Goal: Task Accomplishment & Management: Manage account settings

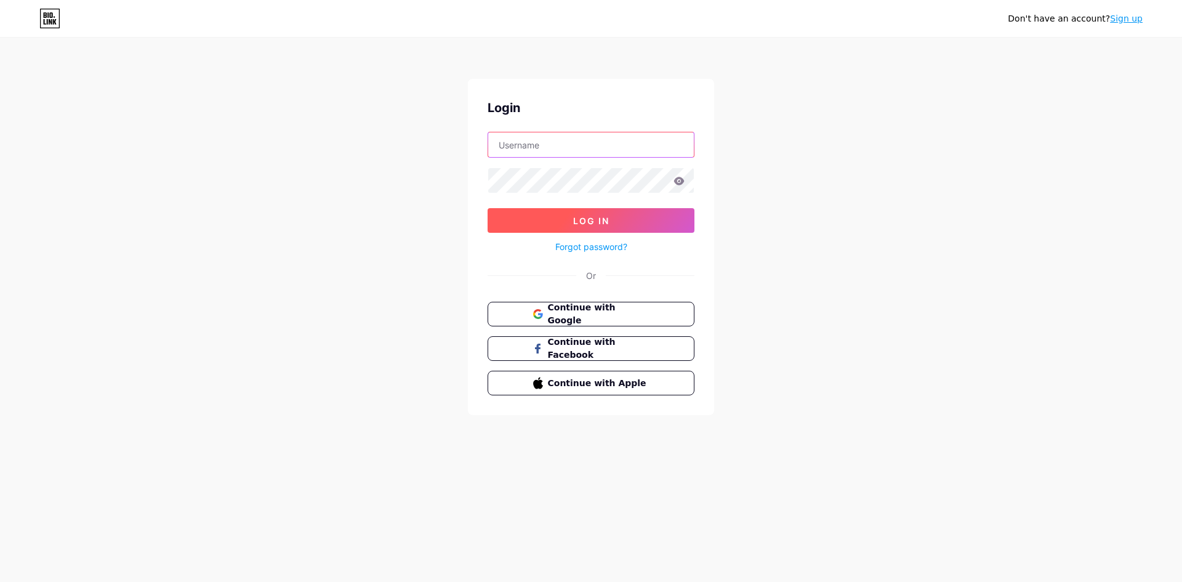
type input "[EMAIL_ADDRESS][DOMAIN_NAME]"
click at [645, 218] on button "Log In" at bounding box center [591, 220] width 207 height 25
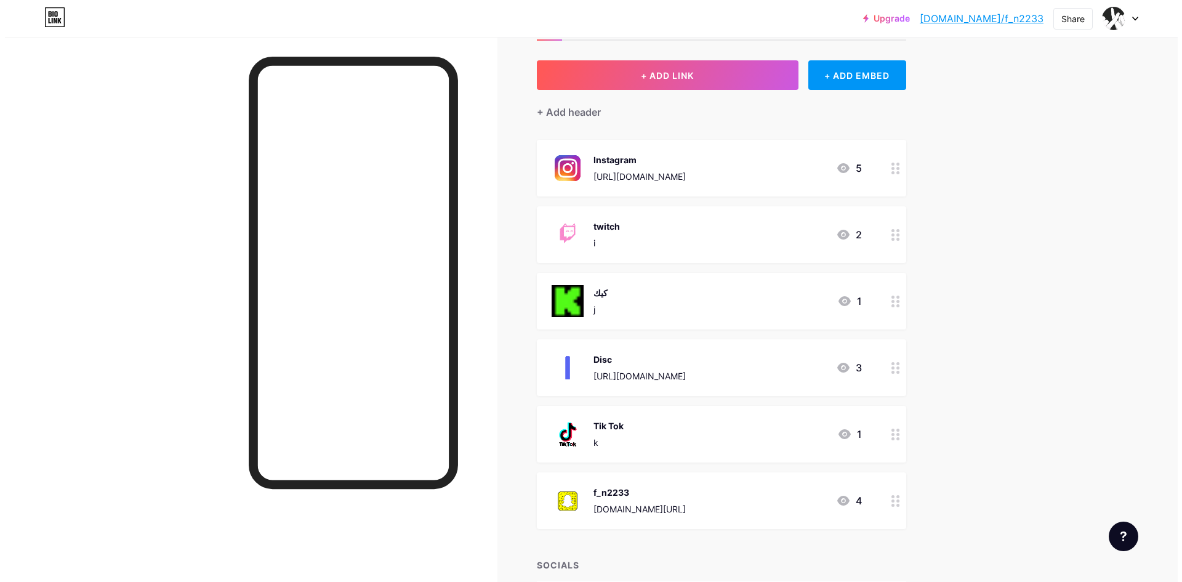
scroll to position [62, 0]
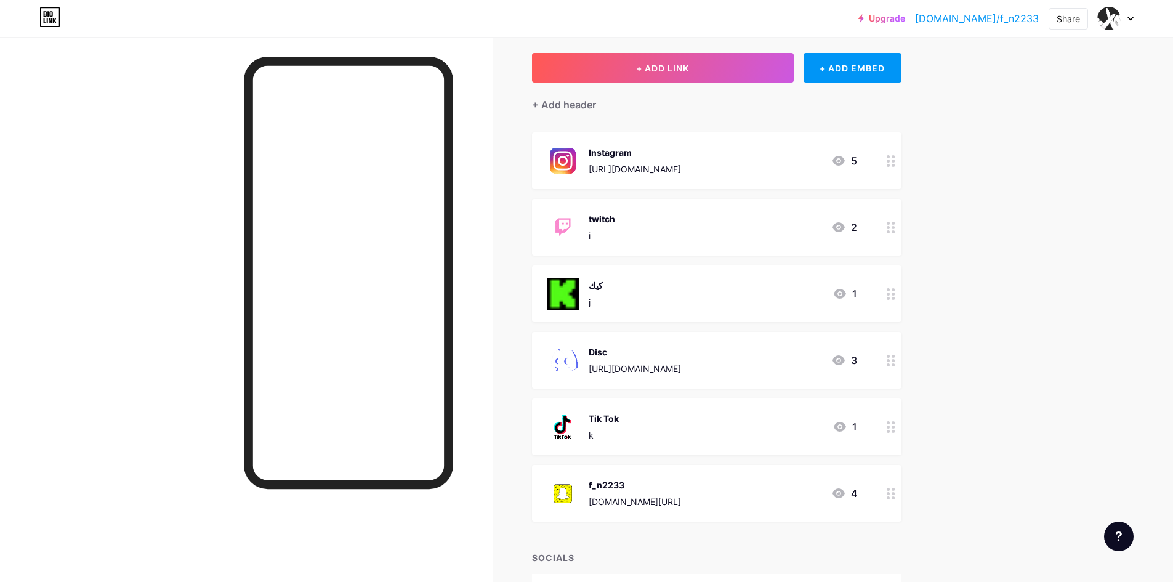
click at [895, 298] on icon at bounding box center [891, 294] width 9 height 12
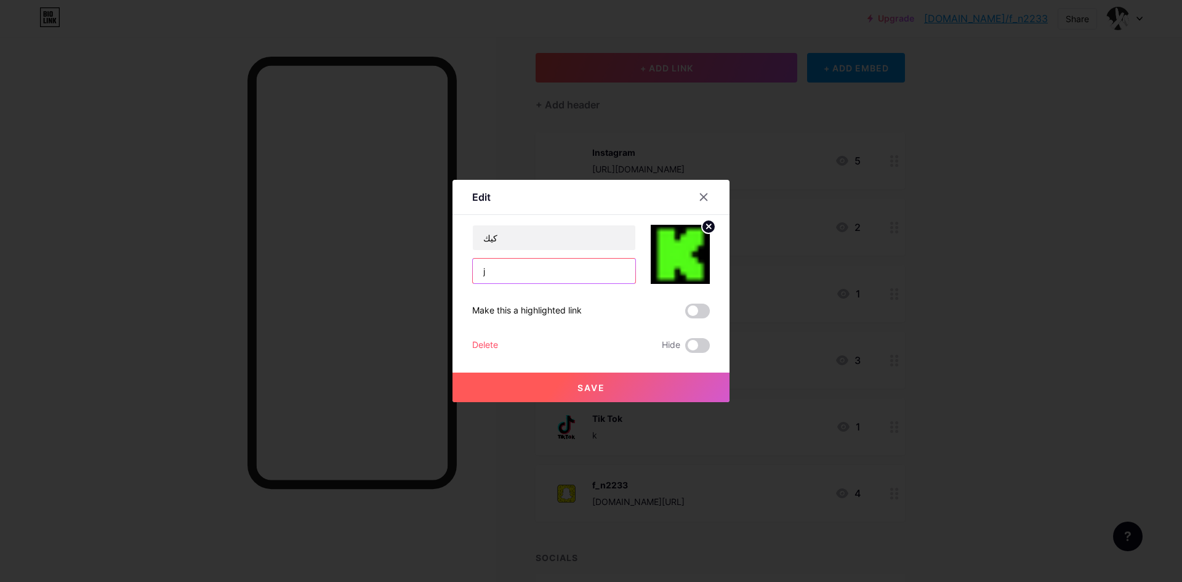
drag, startPoint x: 479, startPoint y: 271, endPoint x: 472, endPoint y: 271, distance: 7.4
click at [473, 271] on input "j" at bounding box center [554, 271] width 163 height 25
paste input "[URL][DOMAIN_NAME]"
type input "[URL][DOMAIN_NAME]"
click at [588, 386] on span "Save" at bounding box center [592, 387] width 28 height 10
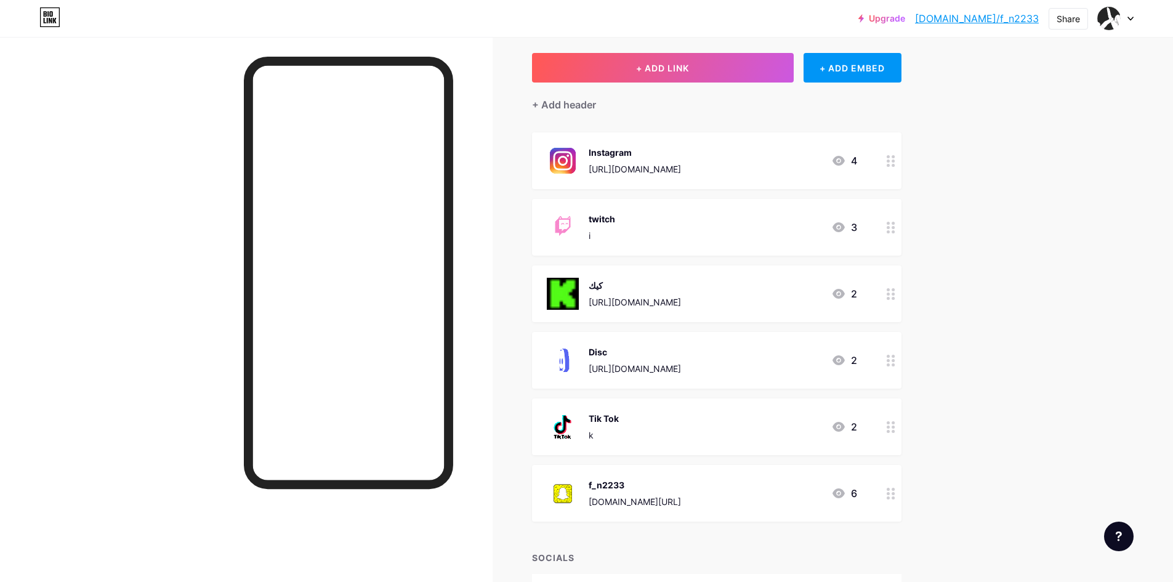
click at [894, 430] on icon at bounding box center [891, 427] width 9 height 12
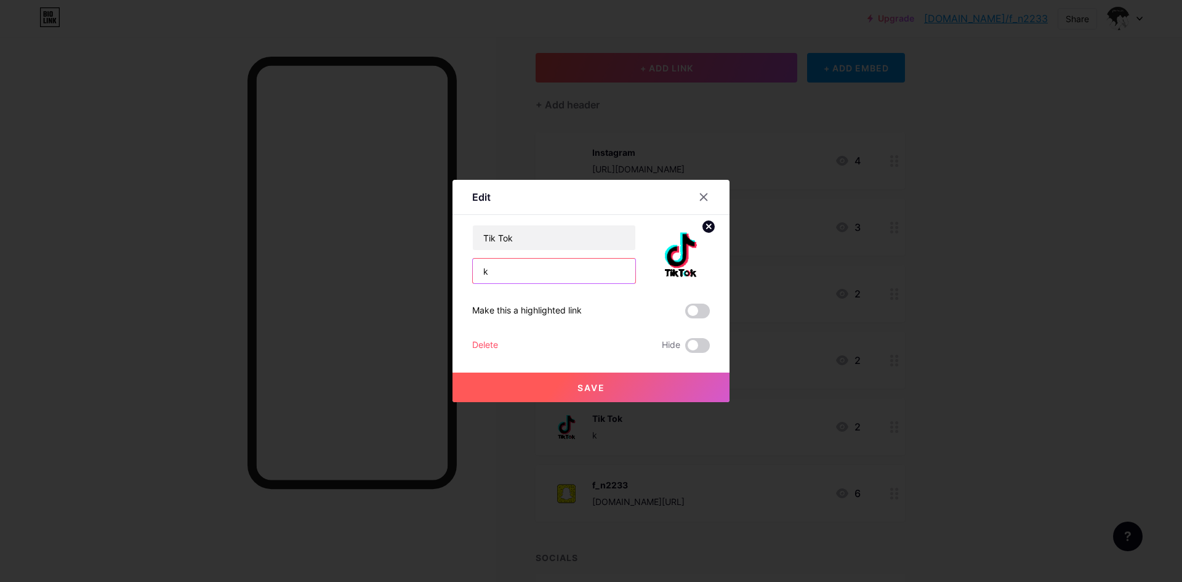
drag, startPoint x: 523, startPoint y: 283, endPoint x: 464, endPoint y: 281, distance: 59.7
click at [464, 281] on div "Edit Content YouTube Play YouTube video without leaving your page. ADD Vimeo Pl…" at bounding box center [591, 291] width 277 height 222
paste input "[URL][DOMAIN_NAME]"
type input "[URL][DOMAIN_NAME]"
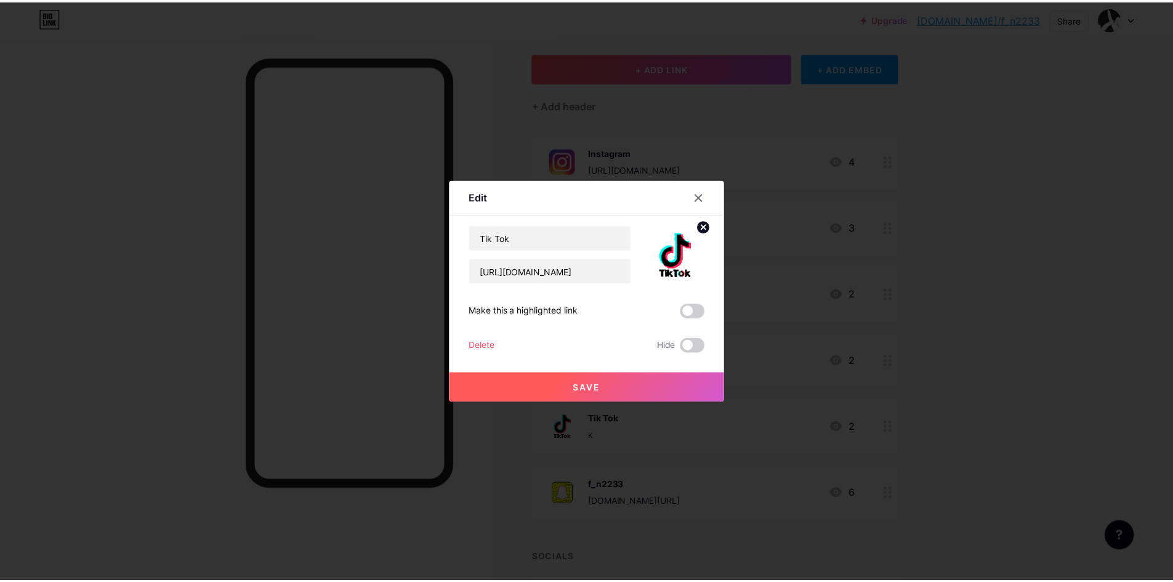
scroll to position [0, 0]
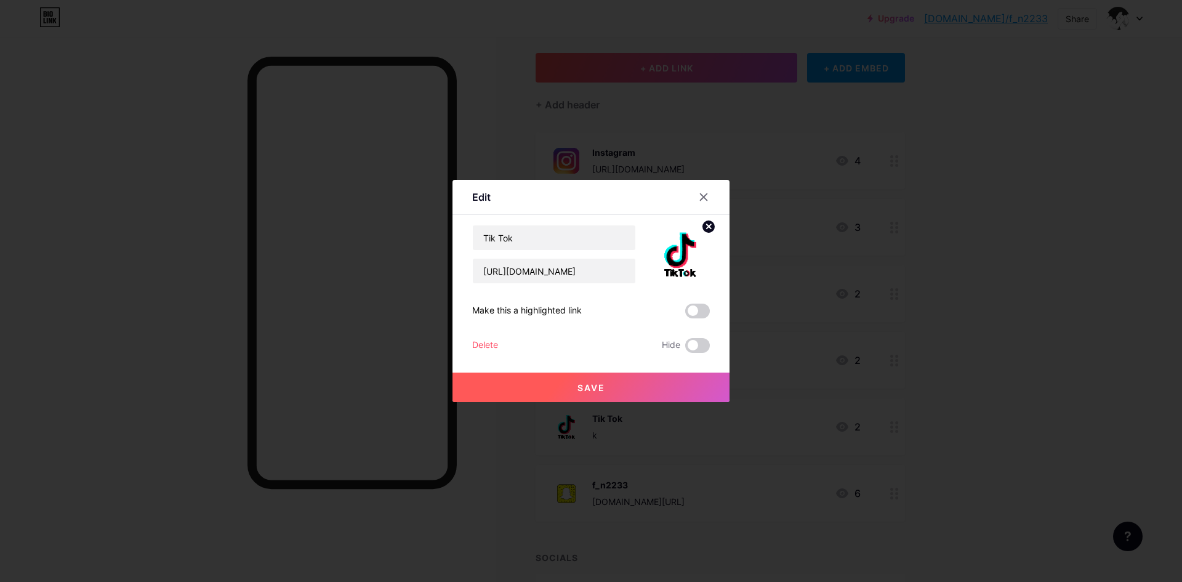
click at [613, 391] on button "Save" at bounding box center [591, 388] width 277 height 30
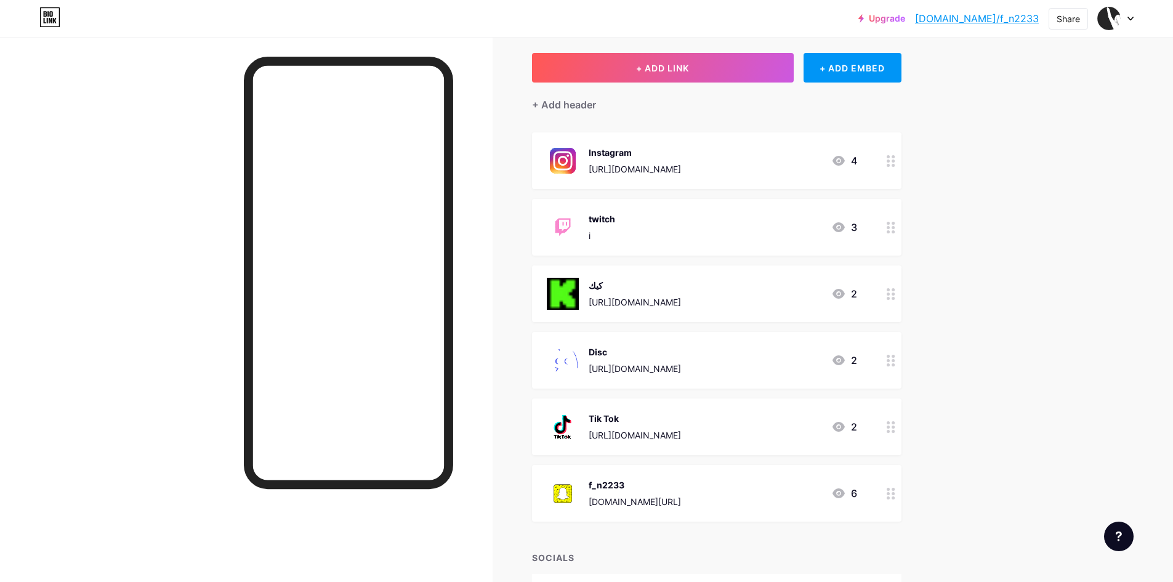
drag, startPoint x: 649, startPoint y: 224, endPoint x: 652, endPoint y: 248, distance: 23.6
click at [652, 248] on div "twitch i 3" at bounding box center [716, 227] width 369 height 57
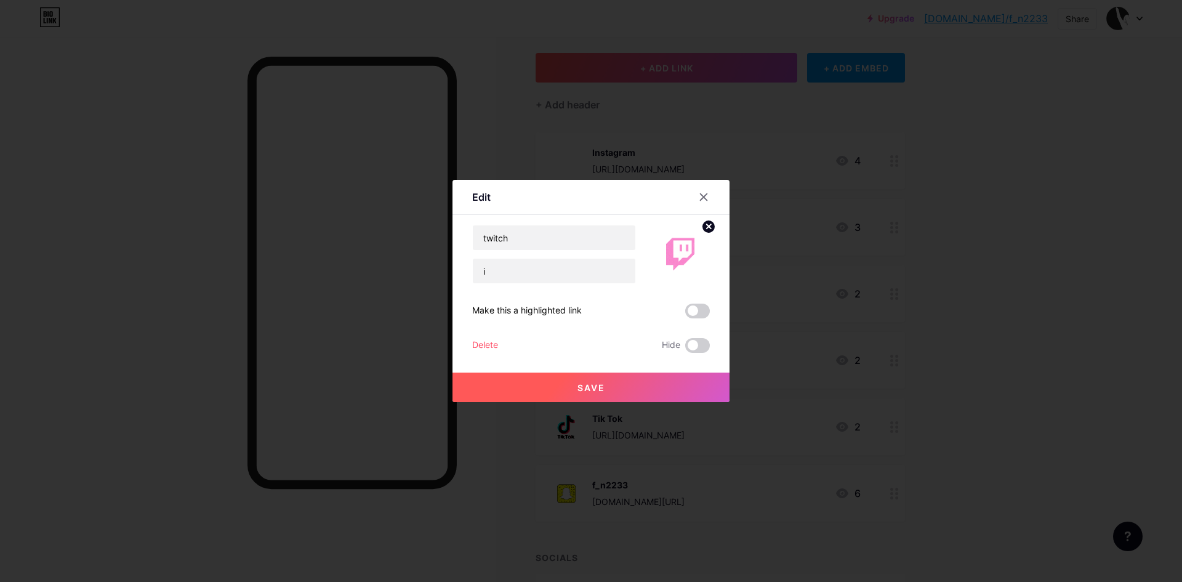
click at [814, 238] on div at bounding box center [591, 291] width 1182 height 582
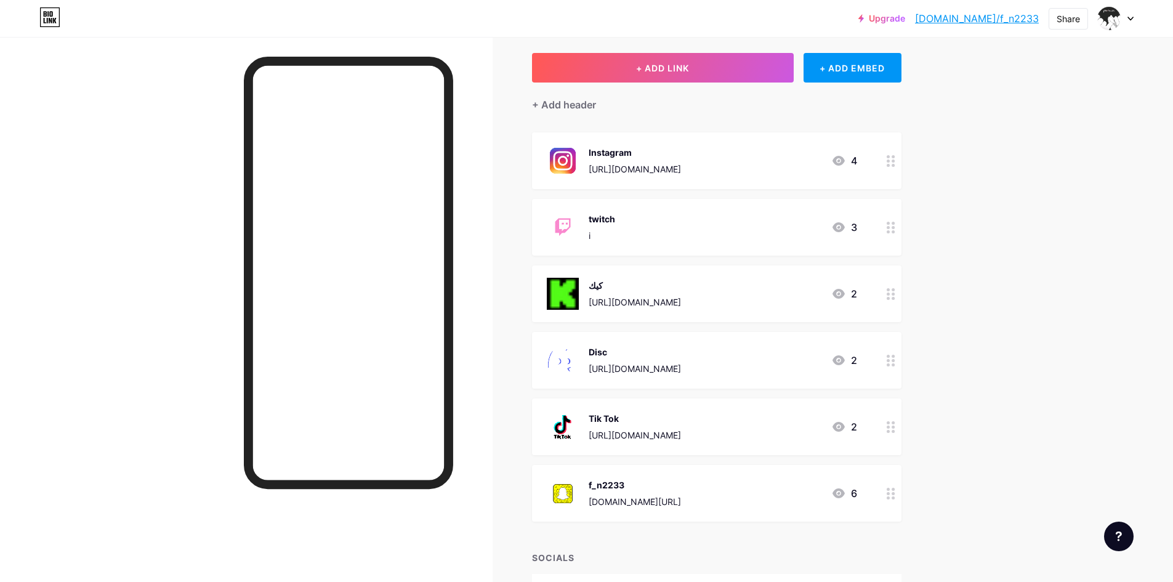
click at [897, 302] on div at bounding box center [891, 293] width 21 height 57
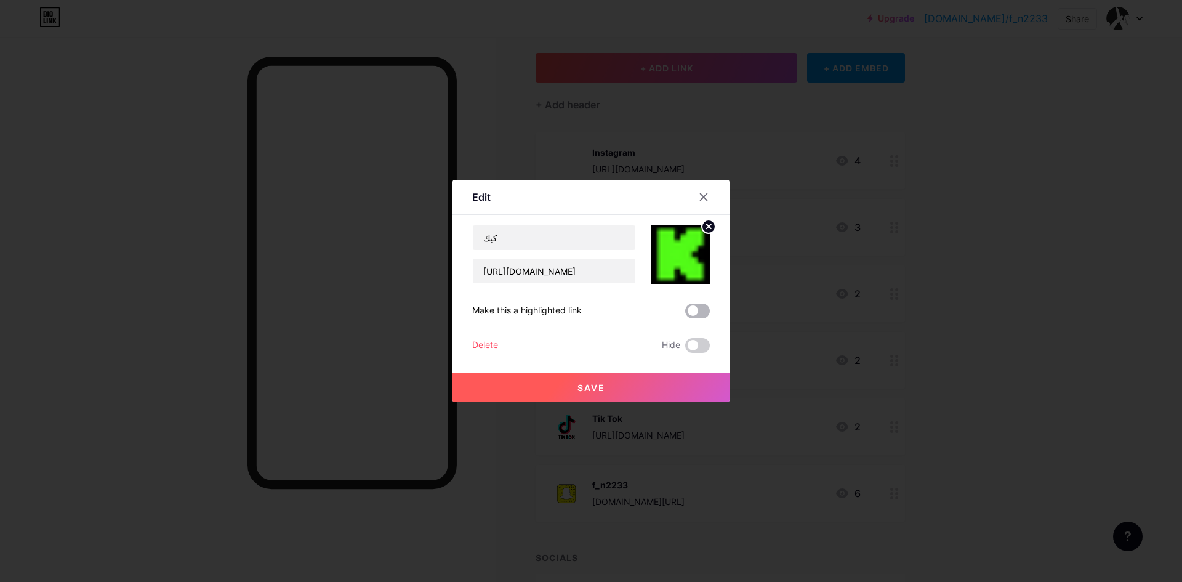
click at [690, 314] on span at bounding box center [697, 311] width 25 height 15
click at [685, 314] on input "checkbox" at bounding box center [685, 314] width 0 height 0
click at [684, 384] on button "Save" at bounding box center [591, 388] width 277 height 30
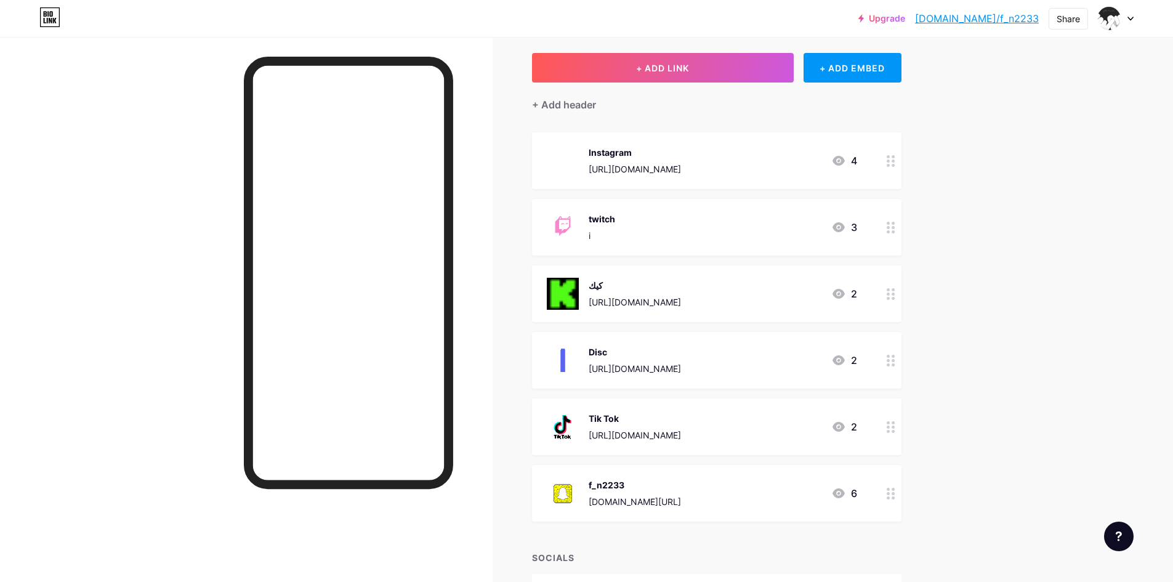
click at [906, 293] on div "Links Posts Design Subscribers NEW Stats Settings + ADD LINK + ADD EMBED + Add …" at bounding box center [476, 320] width 953 height 690
click at [887, 295] on div at bounding box center [891, 293] width 21 height 57
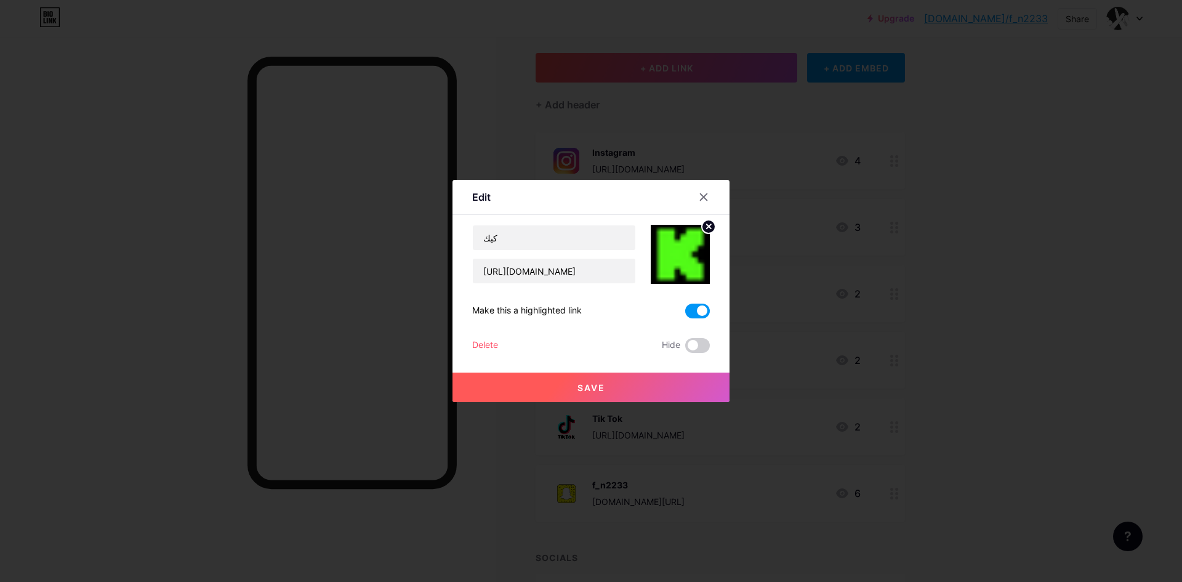
click at [685, 307] on label at bounding box center [697, 311] width 25 height 15
click at [685, 314] on input "checkbox" at bounding box center [685, 314] width 0 height 0
click at [673, 382] on button "Save" at bounding box center [591, 388] width 277 height 30
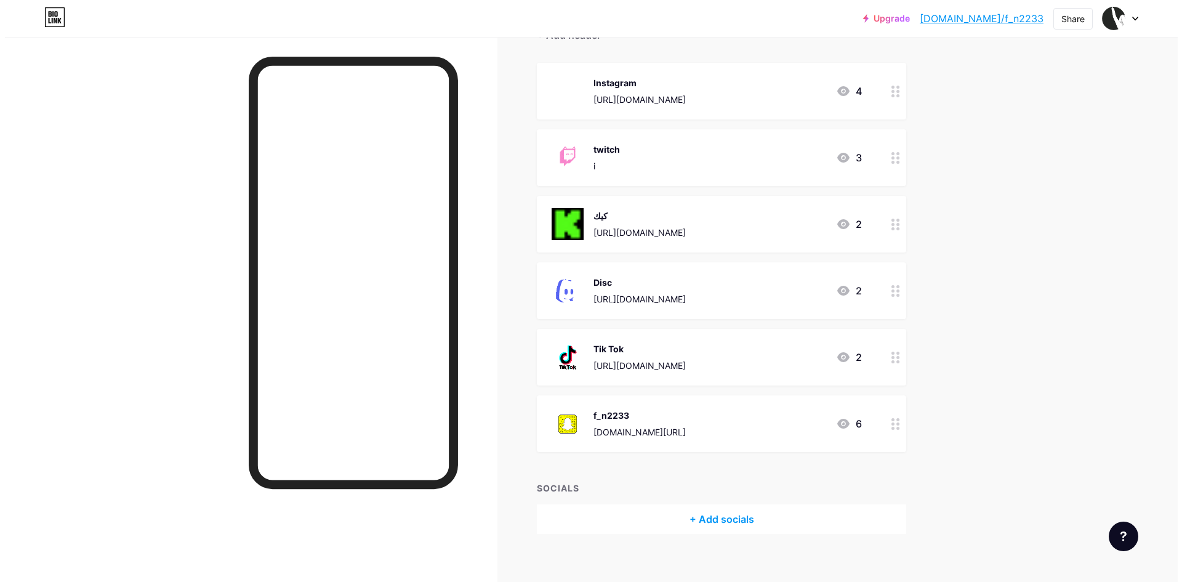
scroll to position [144, 0]
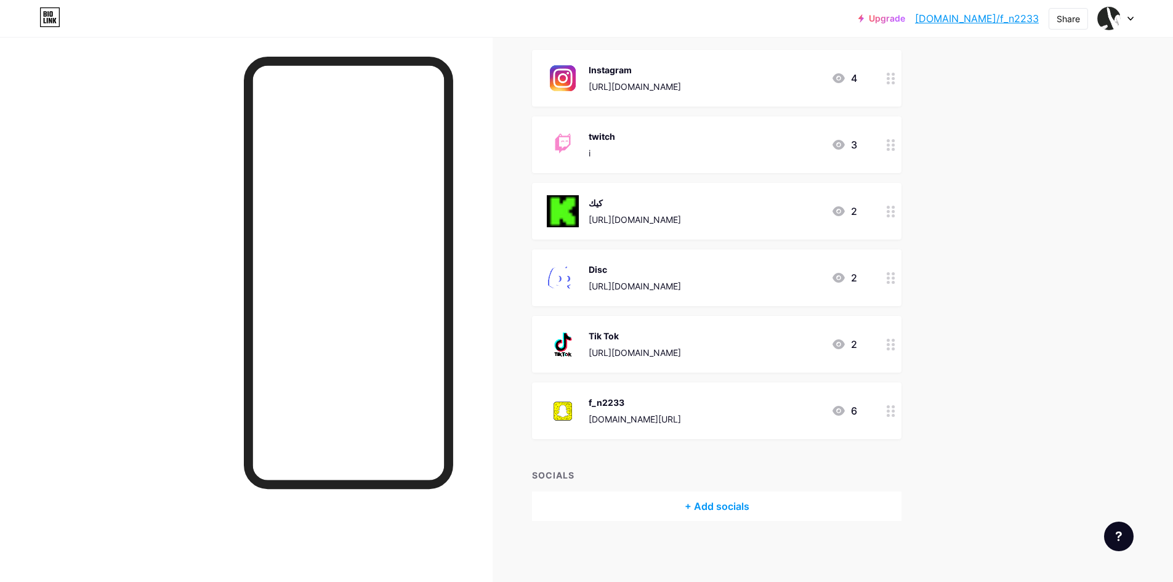
click at [733, 505] on div "+ Add socials" at bounding box center [716, 506] width 369 height 30
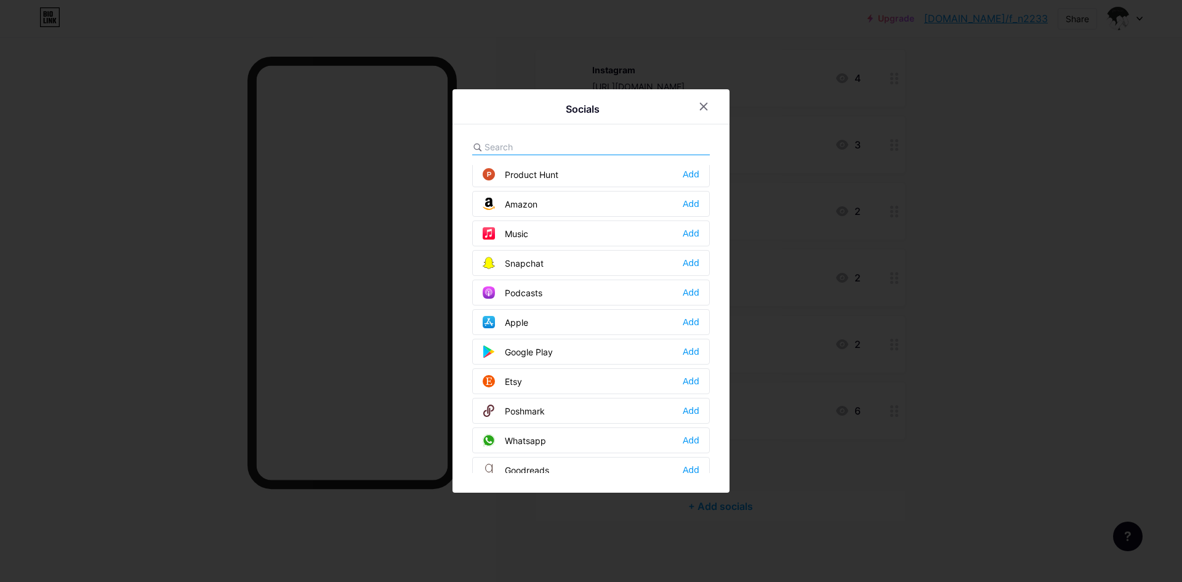
scroll to position [801, 0]
click at [788, 371] on div at bounding box center [591, 291] width 1182 height 582
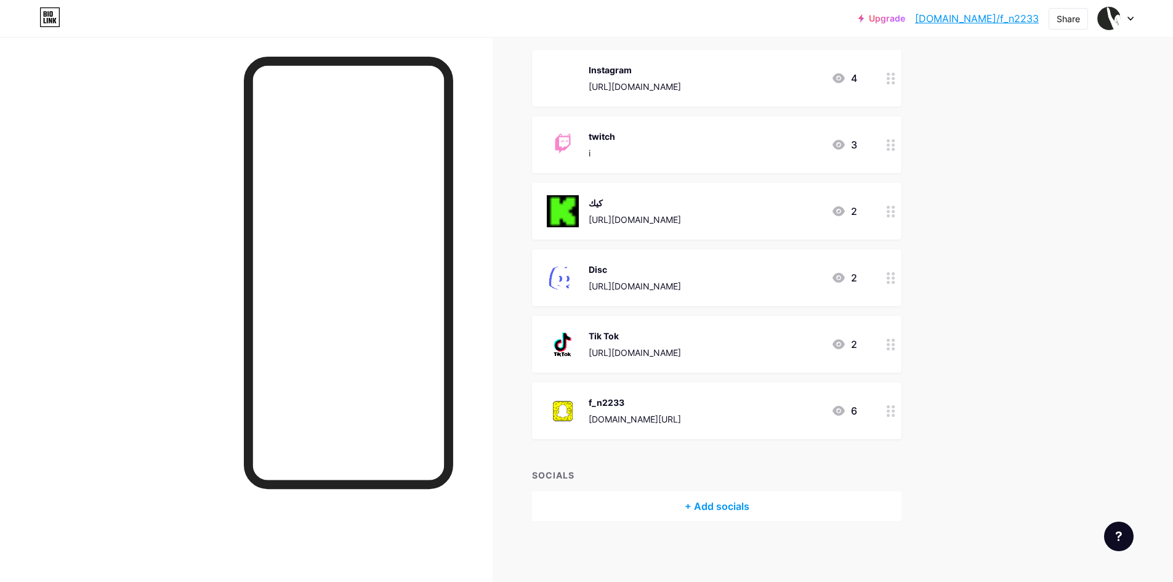
click at [721, 514] on div "+ Add socials" at bounding box center [716, 506] width 369 height 30
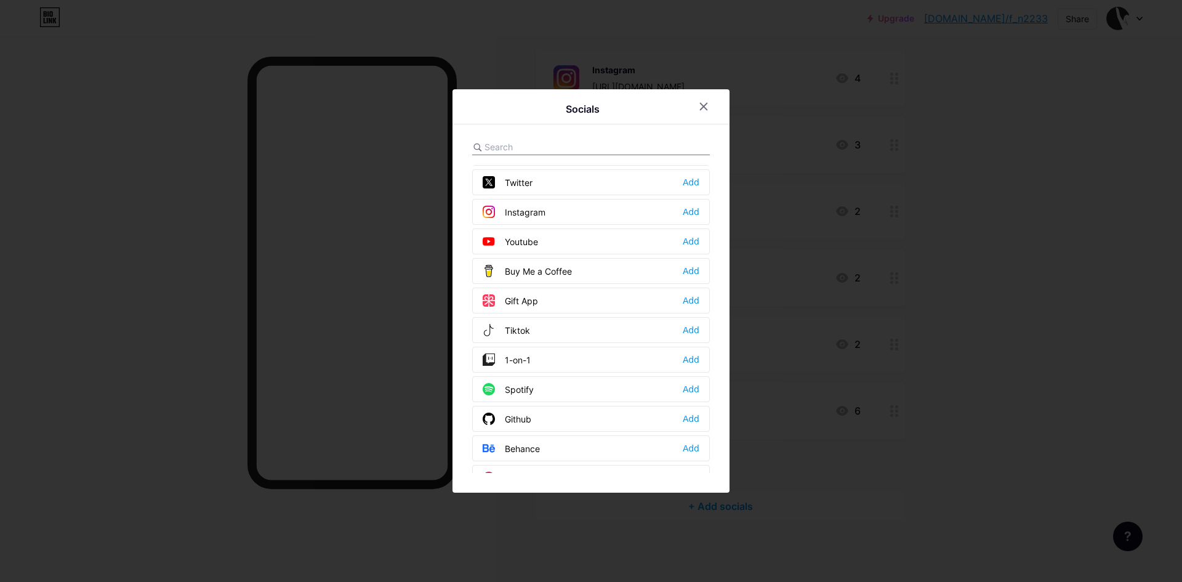
scroll to position [62, 0]
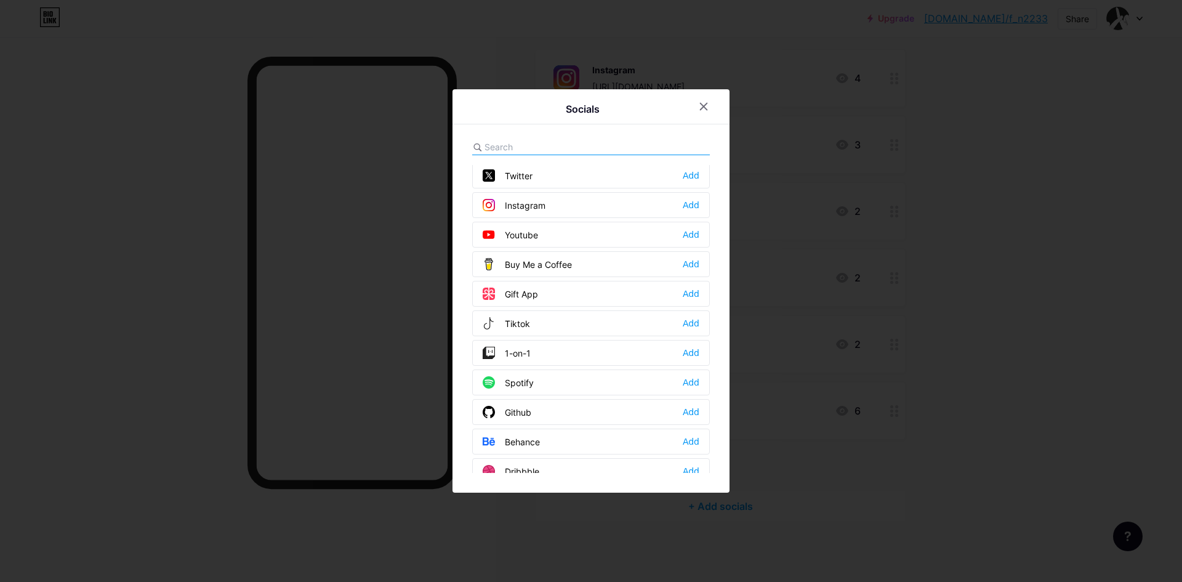
click at [708, 537] on div at bounding box center [591, 291] width 1182 height 582
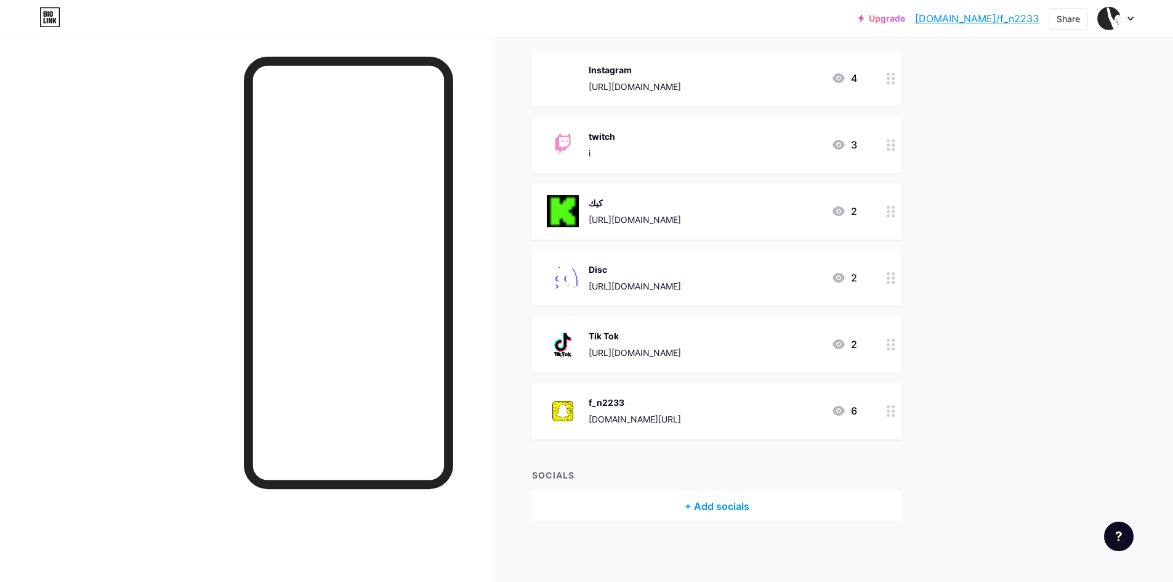
click at [698, 475] on div "SOCIALS" at bounding box center [716, 475] width 369 height 13
click at [707, 512] on div "+ Add socials" at bounding box center [716, 506] width 369 height 30
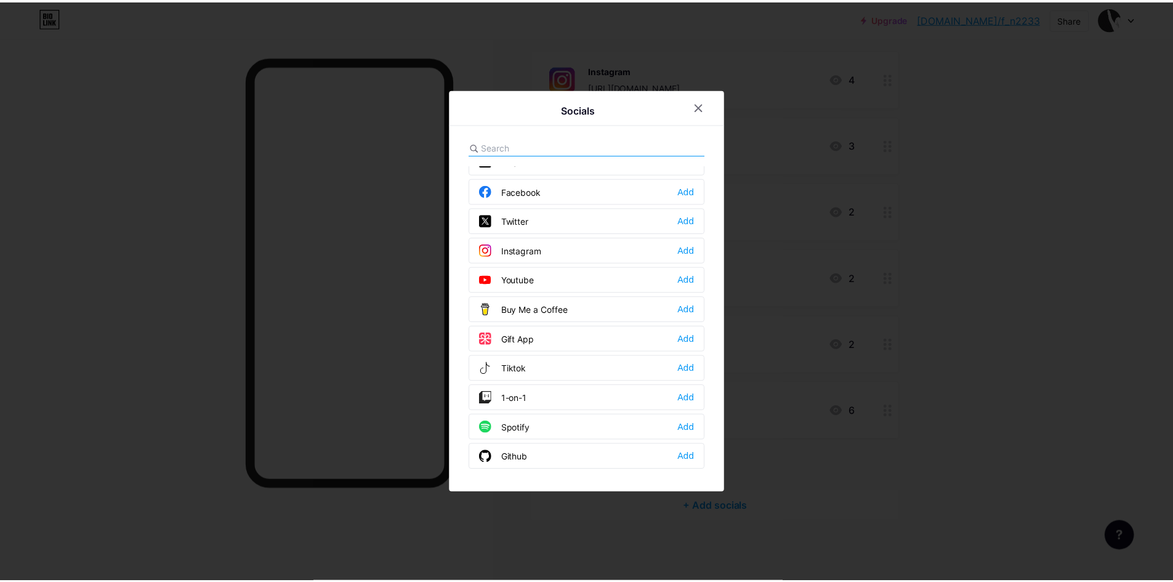
scroll to position [0, 0]
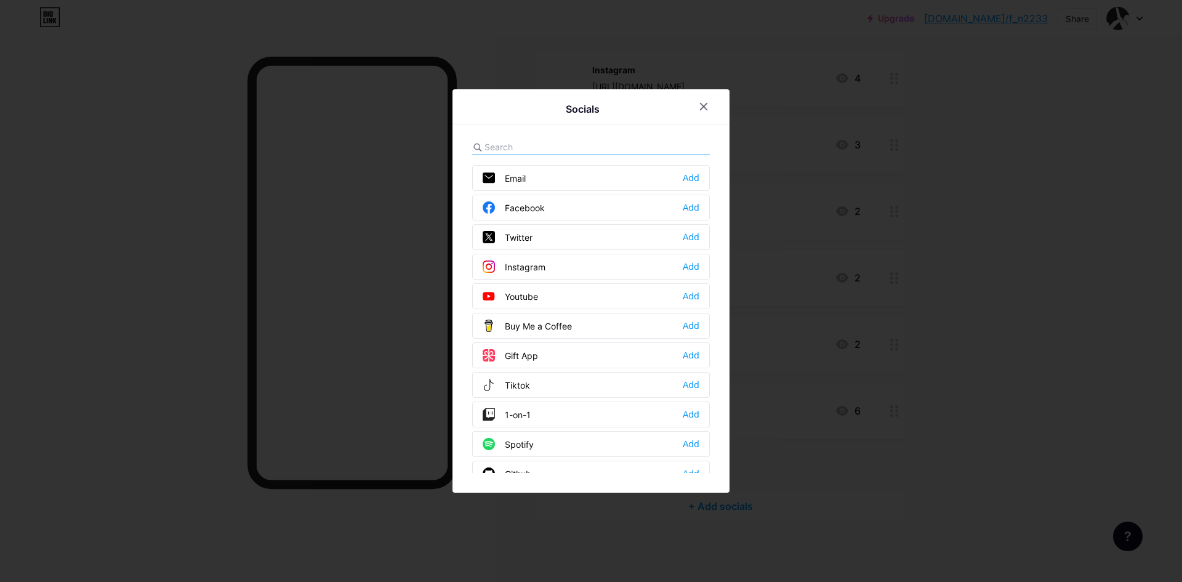
click at [653, 538] on div at bounding box center [591, 291] width 1182 height 582
